Goal: Browse casually: Explore the website without a specific task or goal

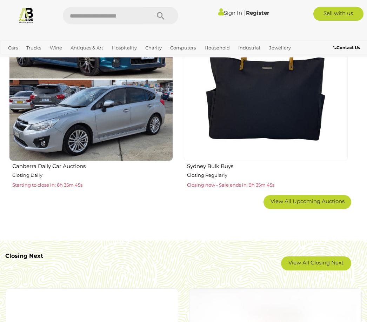
scroll to position [1036, 0]
click at [320, 257] on link "View All Closing Next" at bounding box center [316, 263] width 70 height 14
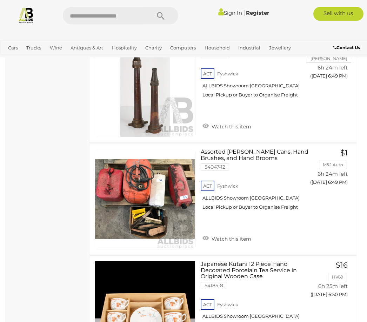
scroll to position [5038, 0]
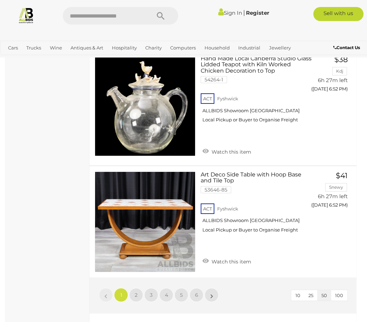
click at [136, 292] on span "2" at bounding box center [136, 295] width 3 height 6
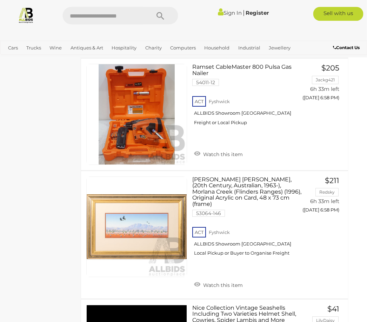
scroll to position [2166, 0]
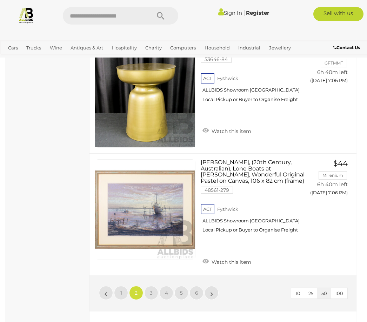
click at [151, 290] on span "3" at bounding box center [151, 293] width 3 height 6
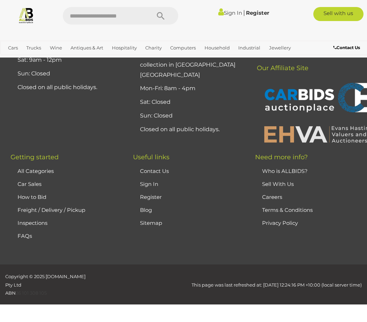
scroll to position [36, 0]
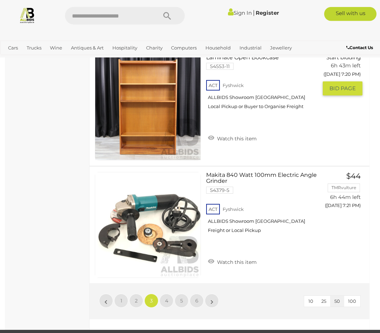
scroll to position [5813, 0]
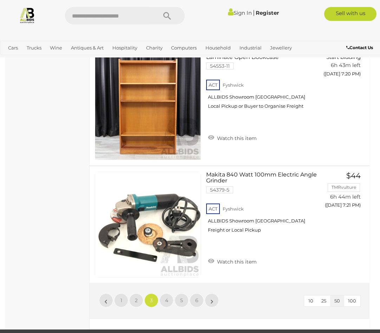
click at [166, 297] on span "4" at bounding box center [166, 300] width 3 height 6
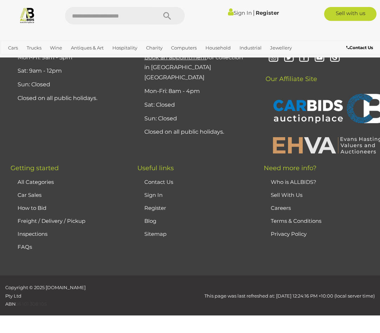
scroll to position [36, 0]
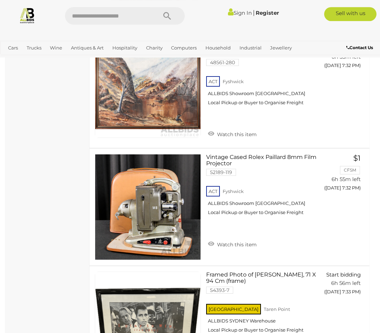
scroll to position [3842, 0]
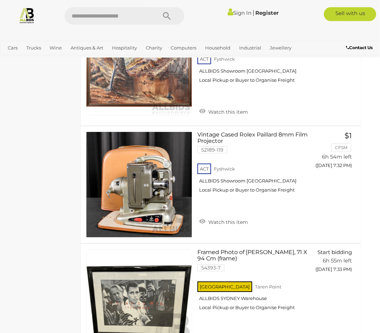
scroll to position [3800, 8]
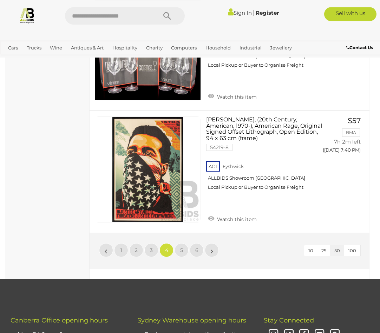
scroll to position [5856, 0]
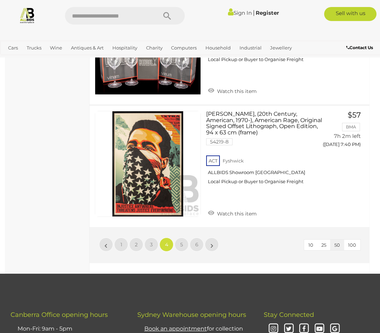
click at [182, 238] on link "5" at bounding box center [181, 245] width 14 height 14
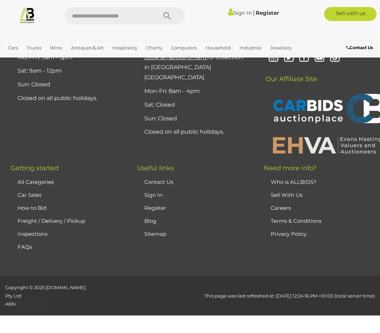
scroll to position [36, 0]
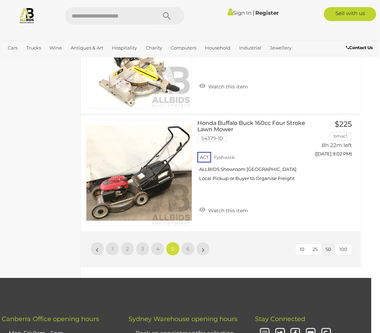
scroll to position [5764, 8]
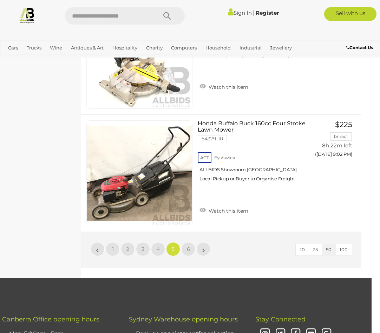
click at [187, 243] on link "6" at bounding box center [188, 249] width 14 height 14
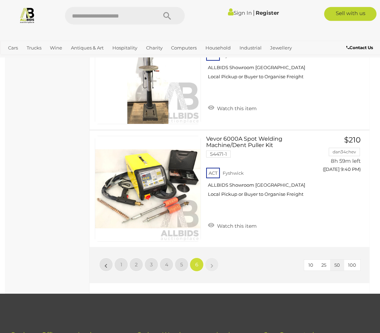
scroll to position [472, 0]
